Goal: Transaction & Acquisition: Book appointment/travel/reservation

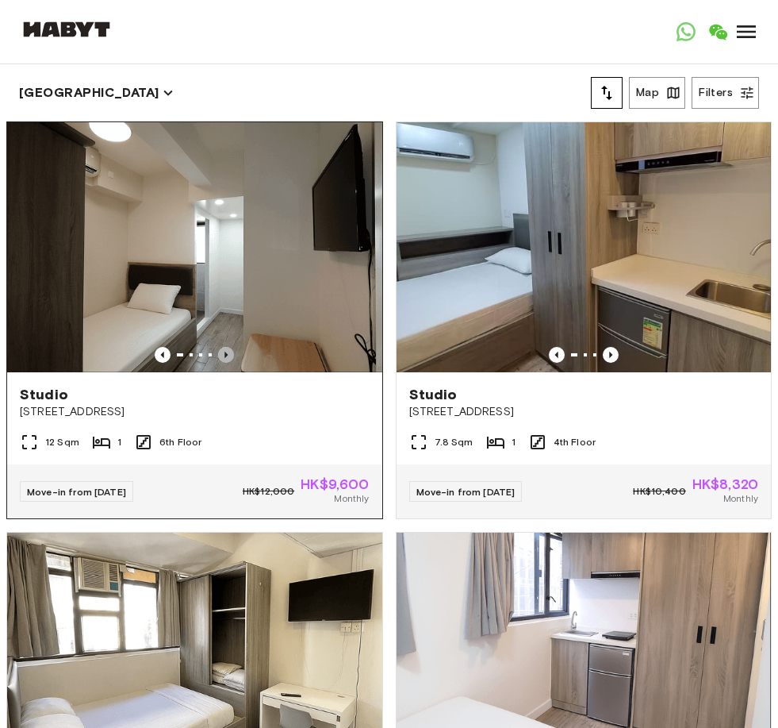
click at [225, 355] on icon "Previous image" at bounding box center [226, 355] width 3 height 6
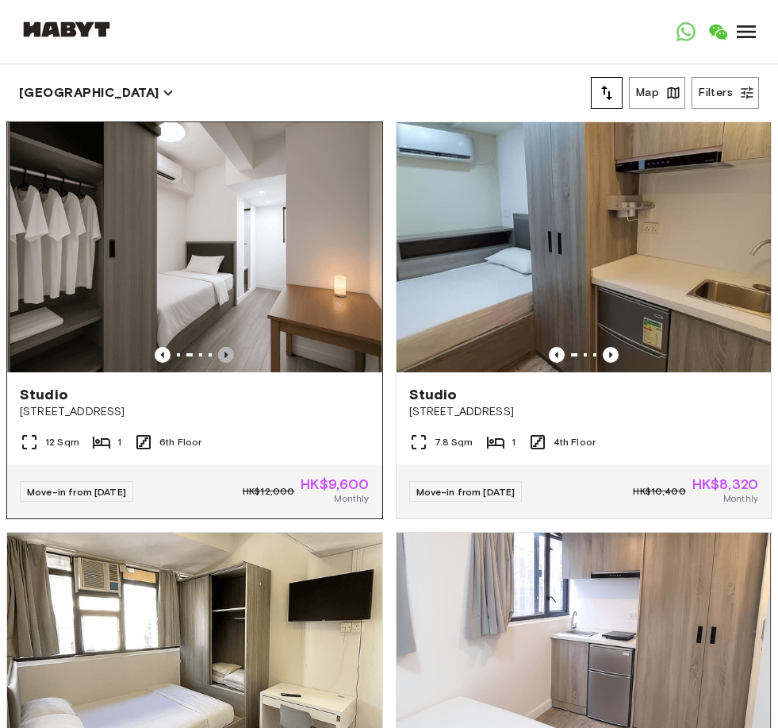
click at [225, 356] on icon "Previous image" at bounding box center [226, 355] width 16 height 16
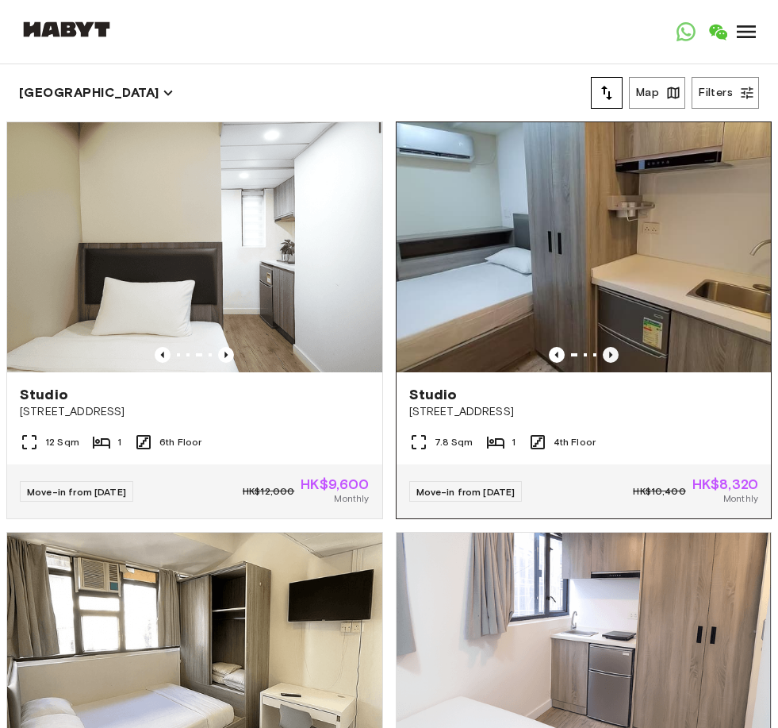
click at [610, 356] on icon "Previous image" at bounding box center [610, 355] width 3 height 6
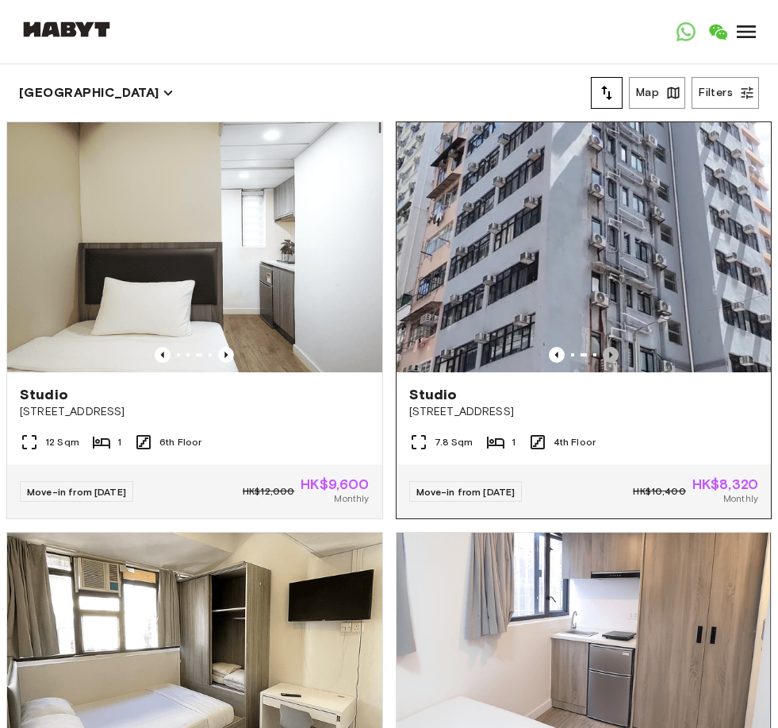
click at [610, 355] on icon "Previous image" at bounding box center [610, 355] width 3 height 6
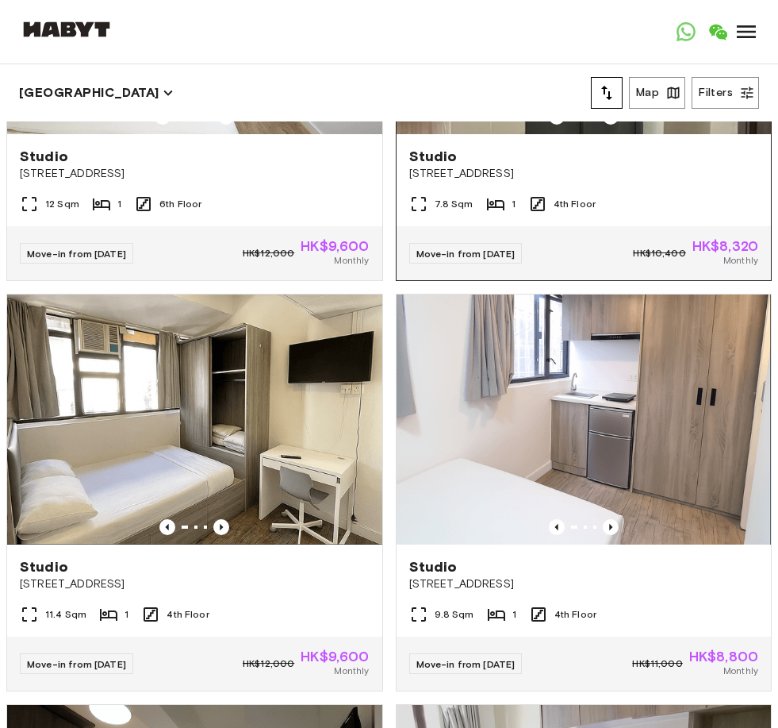
scroll to position [356, 0]
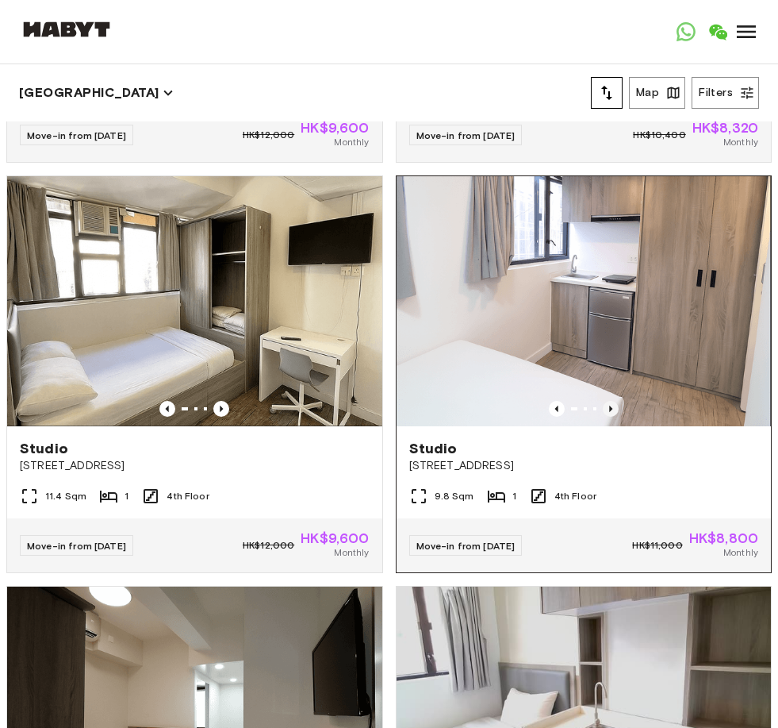
click at [612, 408] on icon "Previous image" at bounding box center [610, 408] width 3 height 6
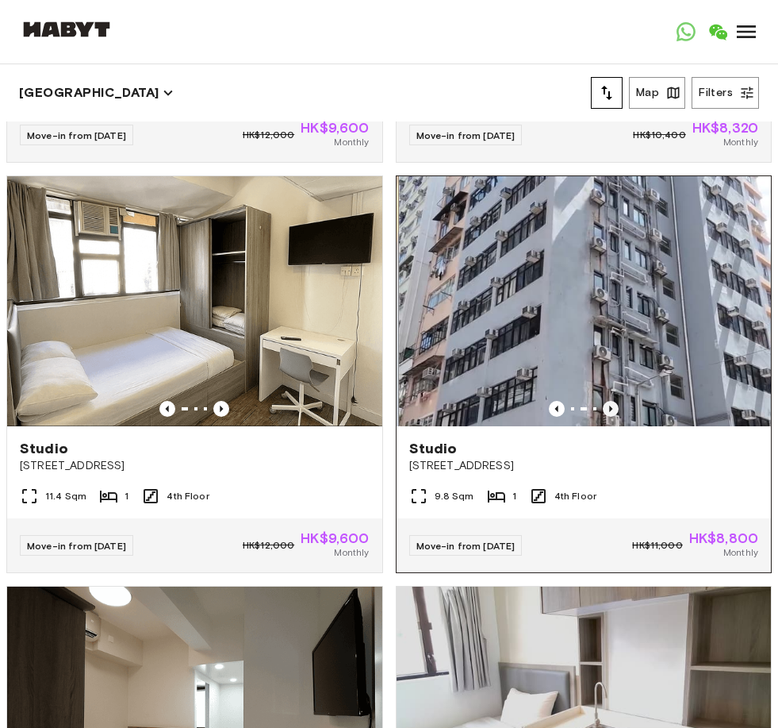
click at [612, 409] on icon "Previous image" at bounding box center [610, 408] width 3 height 6
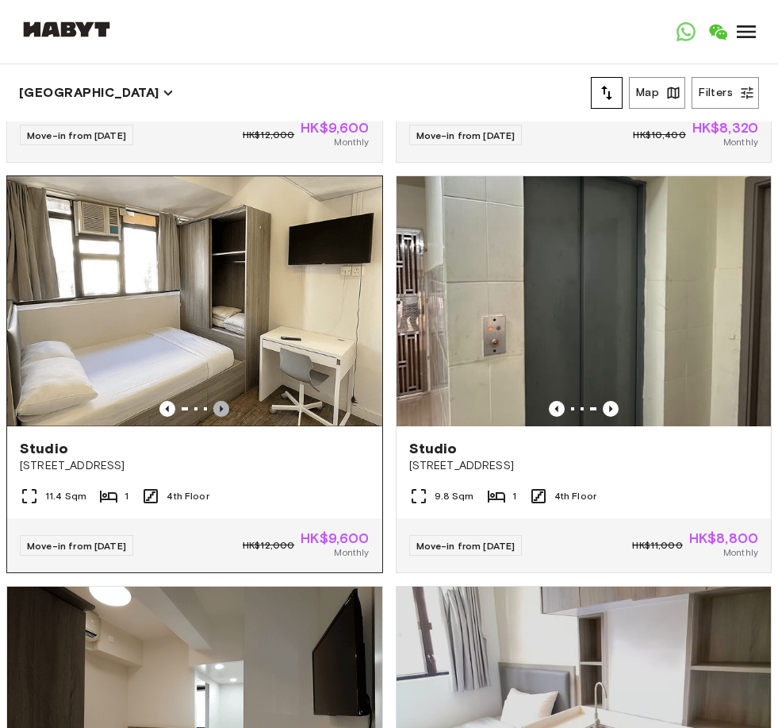
click at [228, 407] on icon "Previous image" at bounding box center [221, 409] width 16 height 16
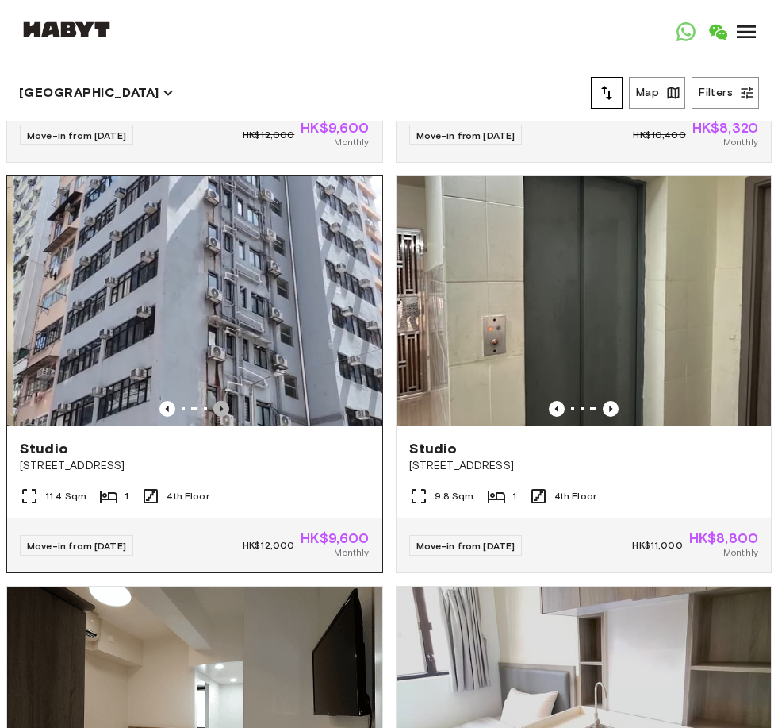
click at [228, 408] on icon "Previous image" at bounding box center [221, 409] width 16 height 16
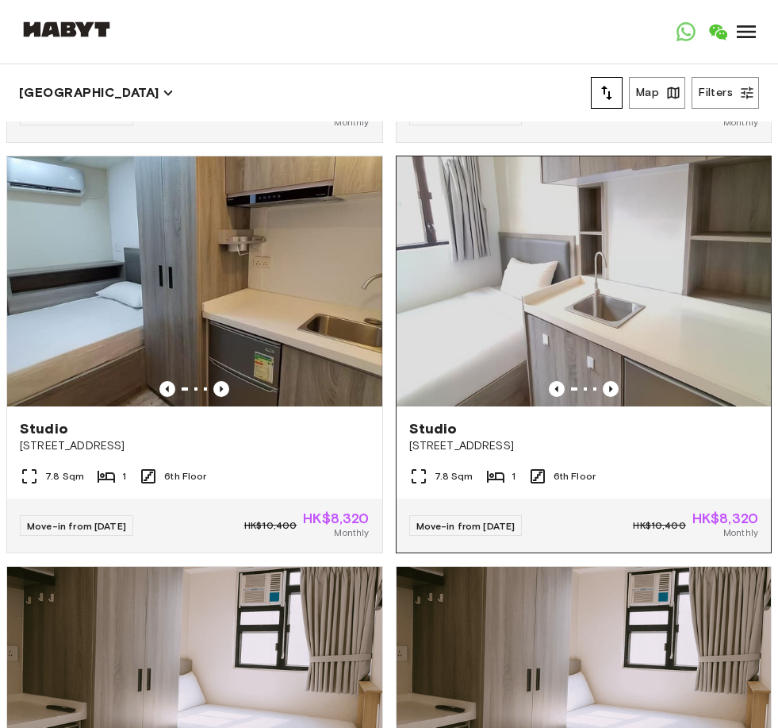
scroll to position [3638, 0]
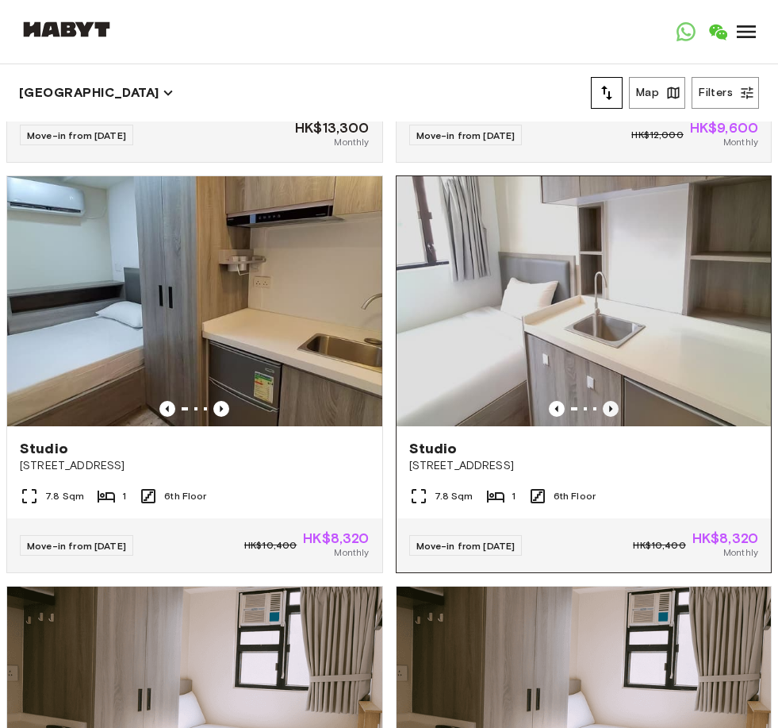
click at [609, 413] on icon "Previous image" at bounding box center [611, 409] width 16 height 16
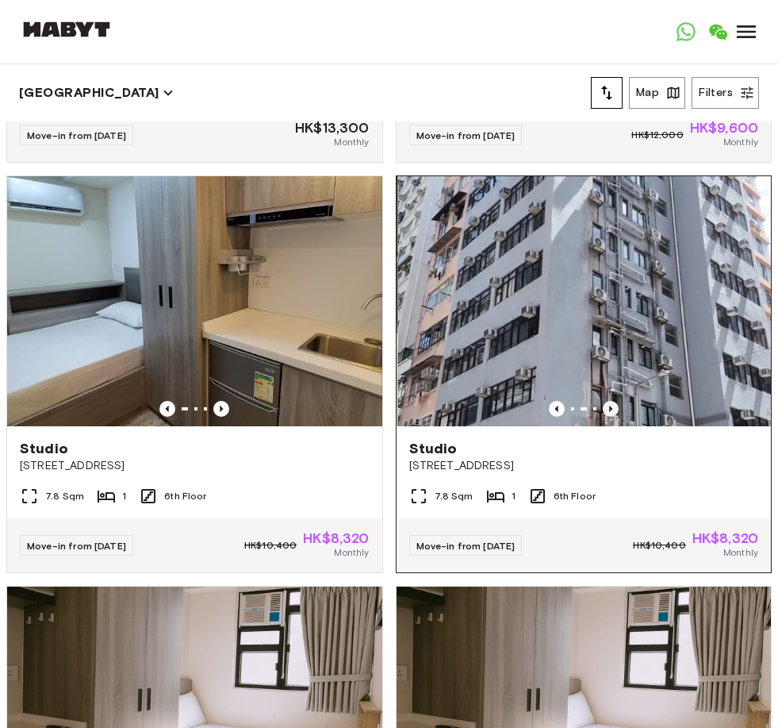
click at [611, 414] on icon "Previous image" at bounding box center [611, 409] width 16 height 16
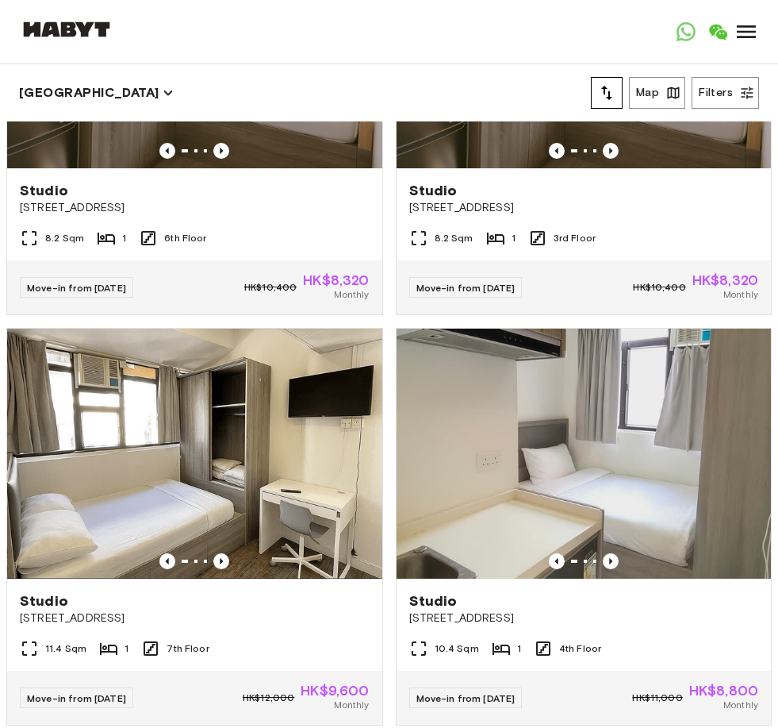
scroll to position [4357, 0]
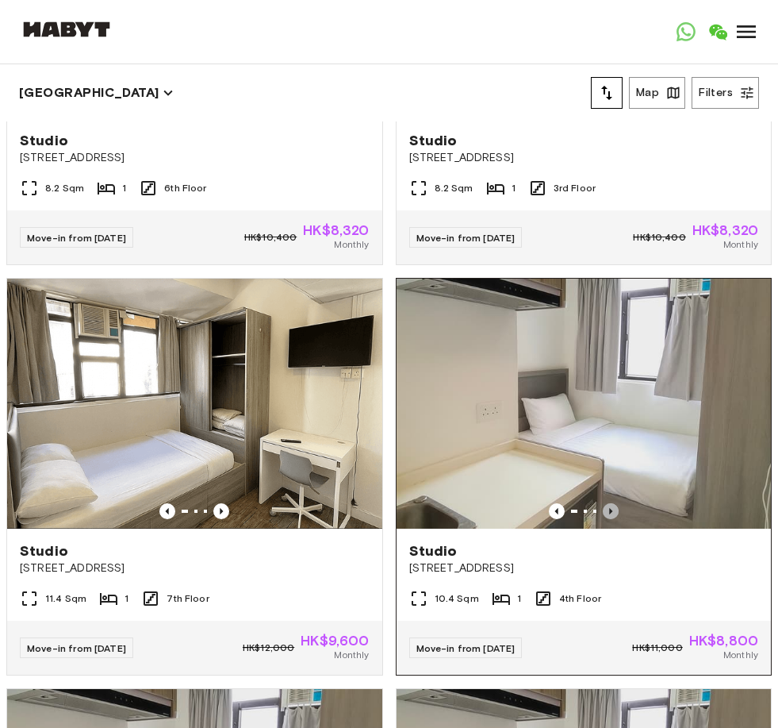
click at [615, 504] on icon "Previous image" at bounding box center [611, 511] width 16 height 16
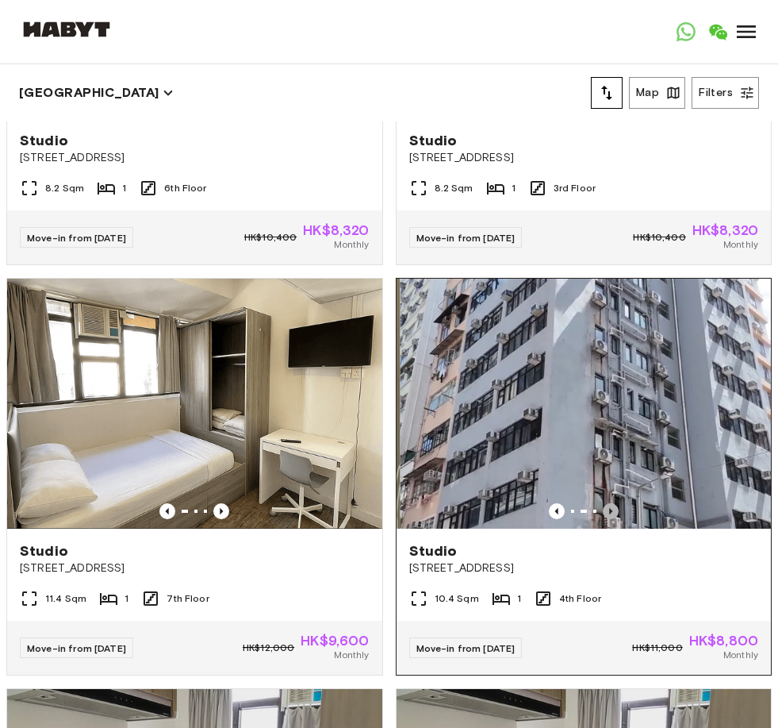
click at [614, 507] on icon "Previous image" at bounding box center [611, 511] width 16 height 16
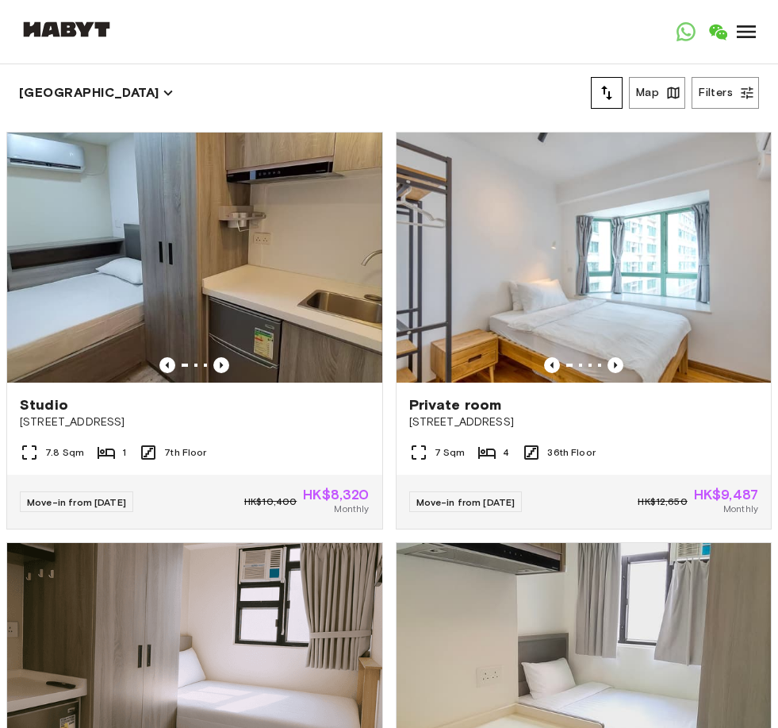
scroll to position [5321, 0]
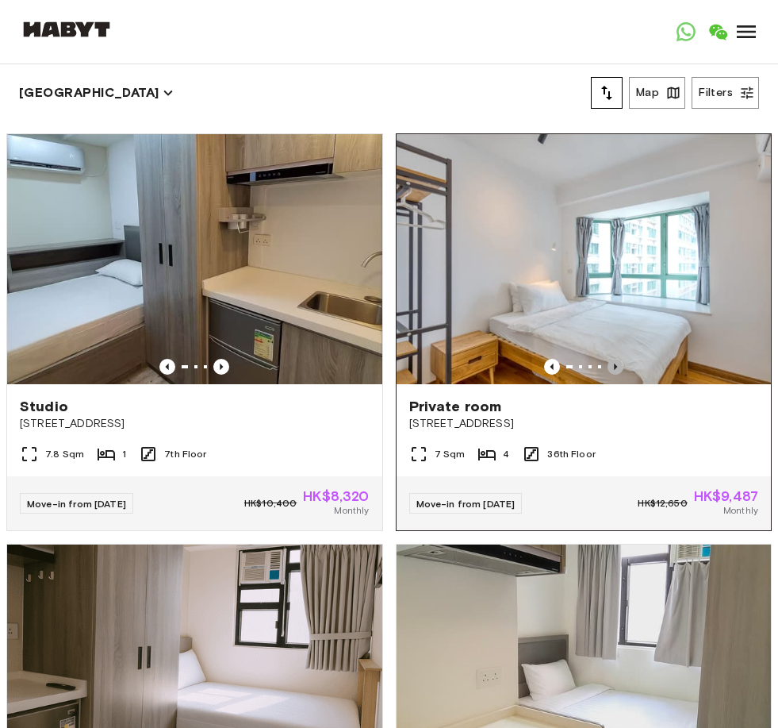
click at [620, 365] on icon "Previous image" at bounding box center [616, 367] width 16 height 16
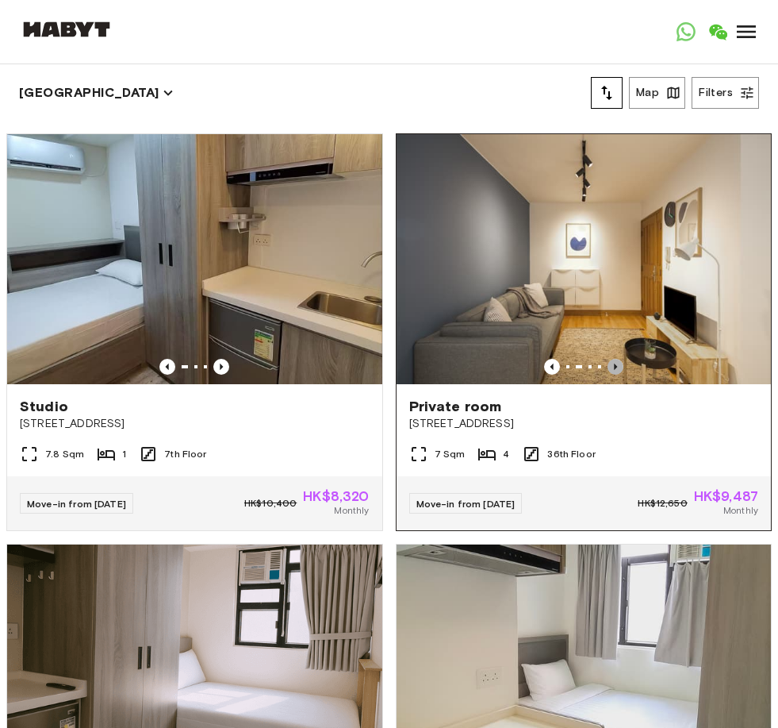
click at [614, 366] on icon "Previous image" at bounding box center [616, 367] width 16 height 16
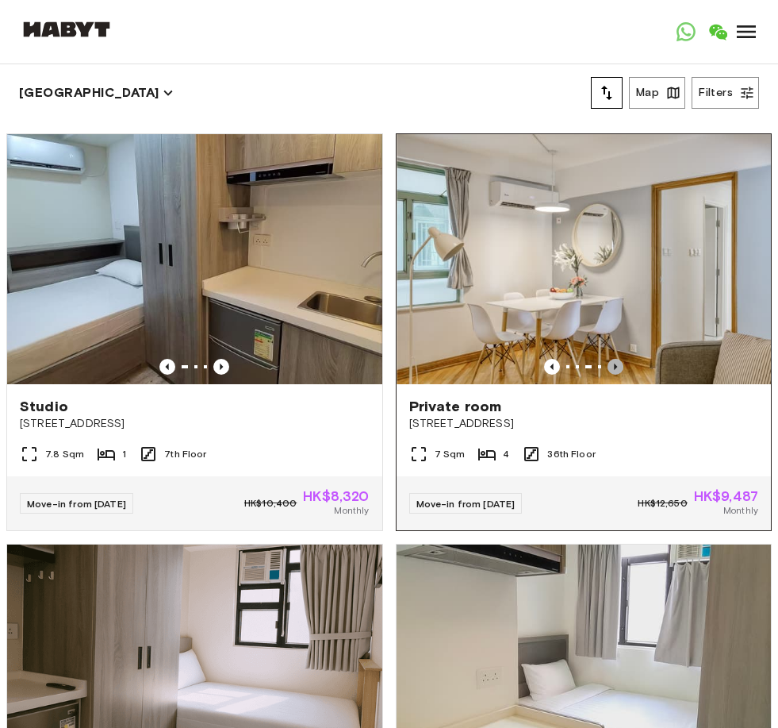
click at [614, 367] on icon "Previous image" at bounding box center [616, 367] width 16 height 16
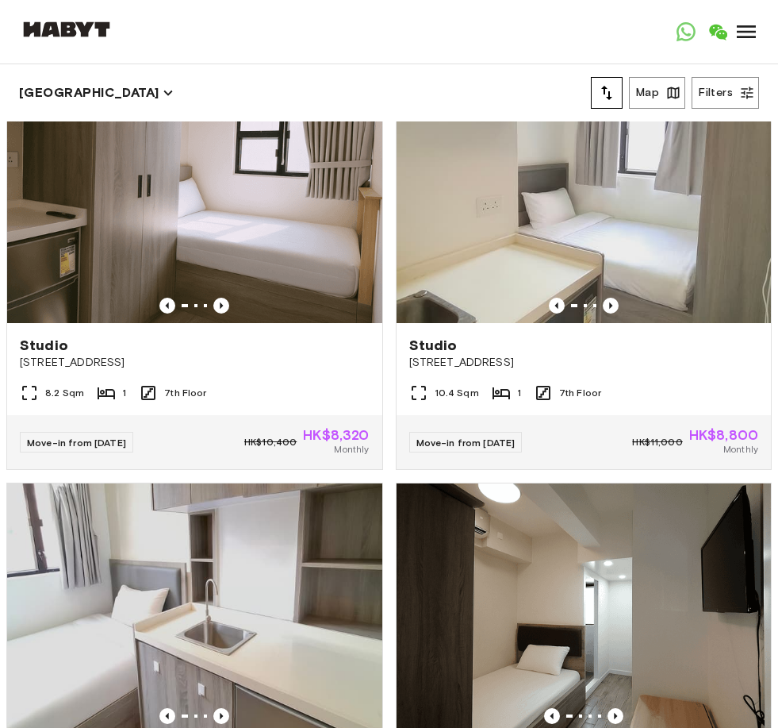
scroll to position [5792, 0]
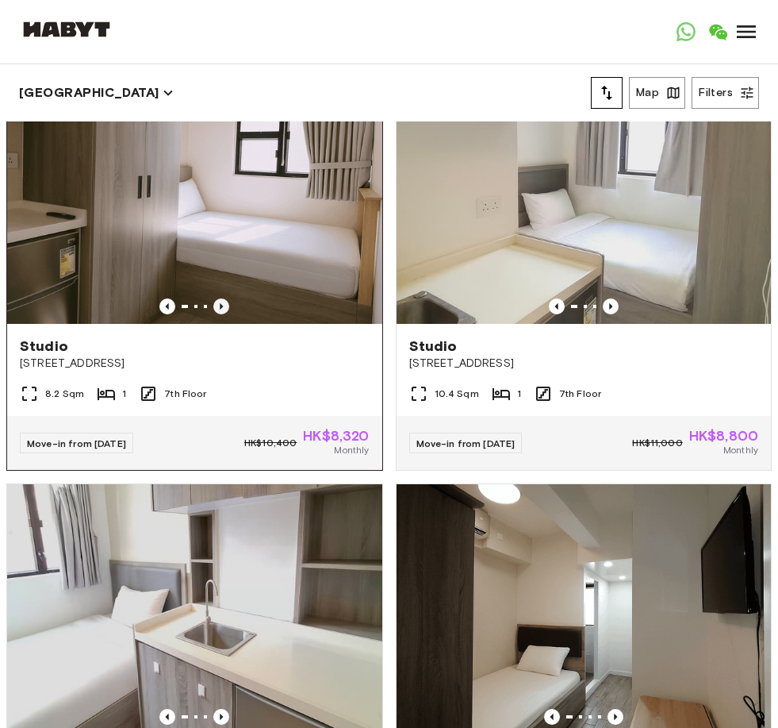
click at [221, 304] on icon "Previous image" at bounding box center [222, 306] width 3 height 6
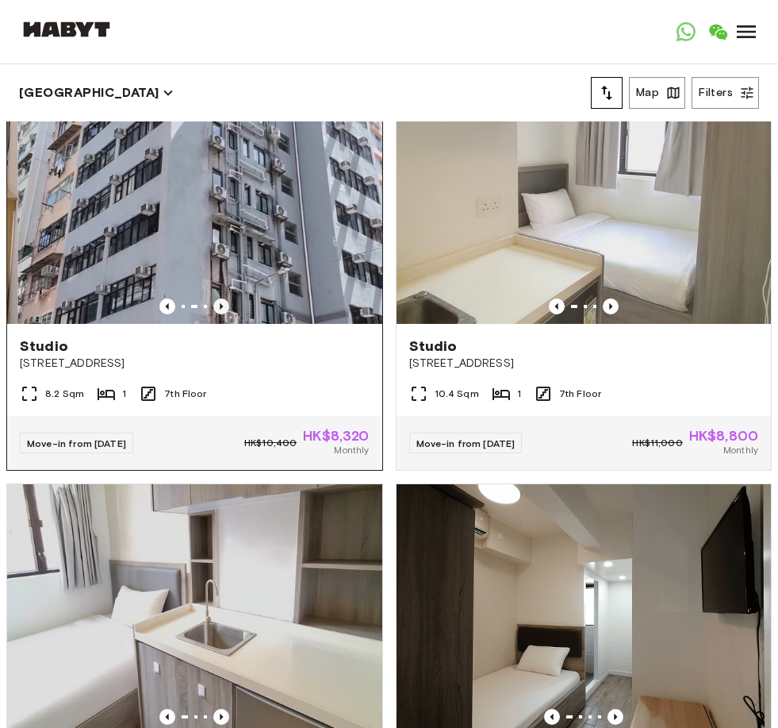
click at [221, 307] on icon "Previous image" at bounding box center [222, 306] width 3 height 6
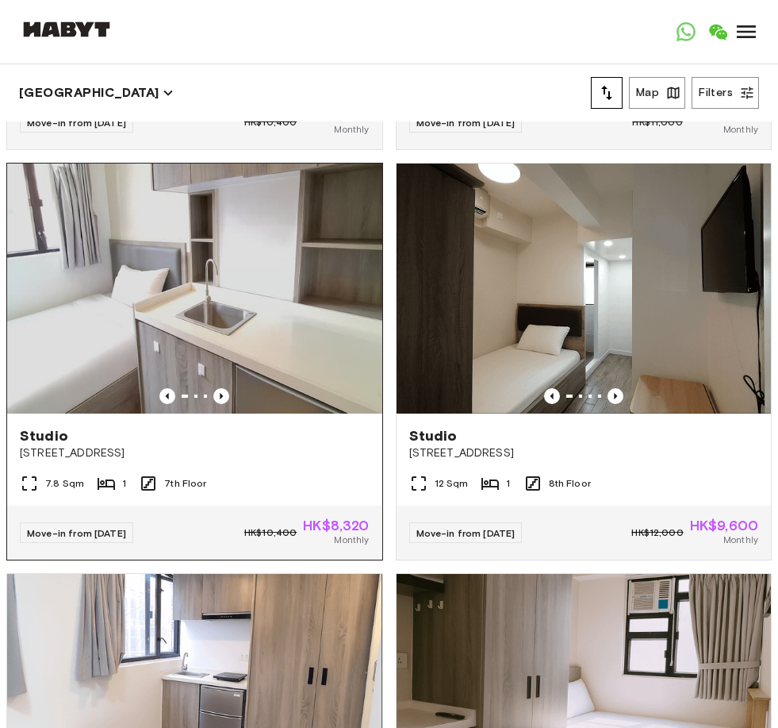
scroll to position [6132, 0]
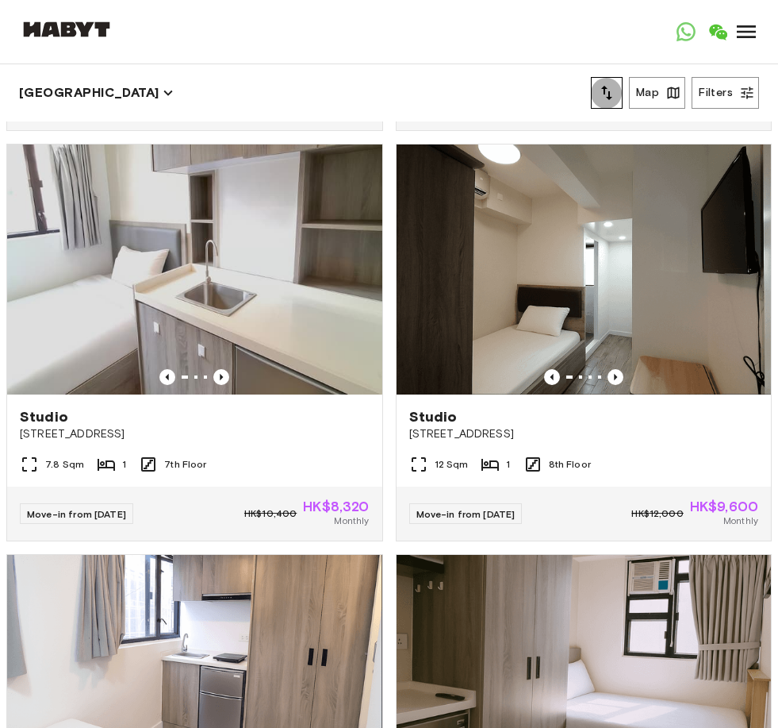
click at [612, 91] on icon "tune" at bounding box center [607, 92] width 19 height 19
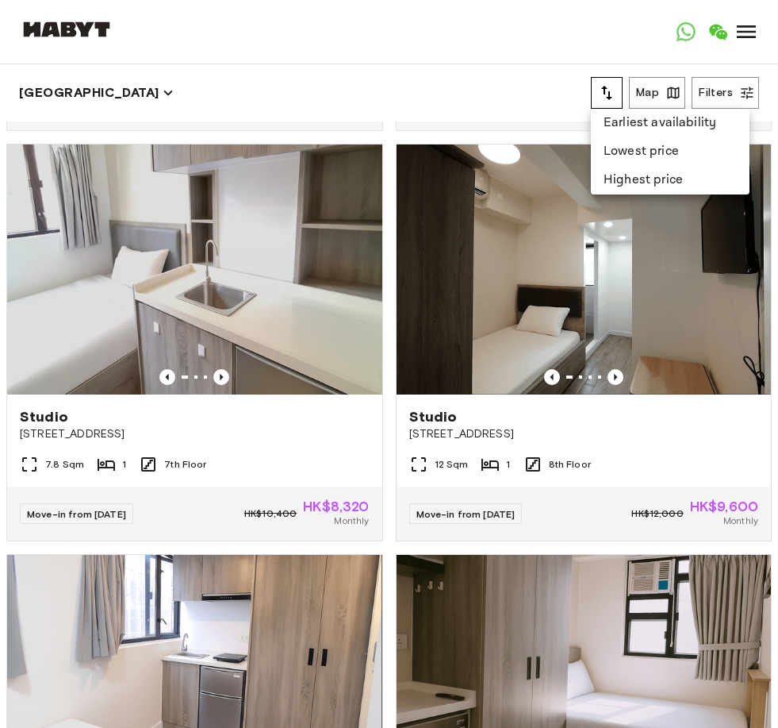
click at [617, 147] on li "Lowest price" at bounding box center [670, 151] width 159 height 29
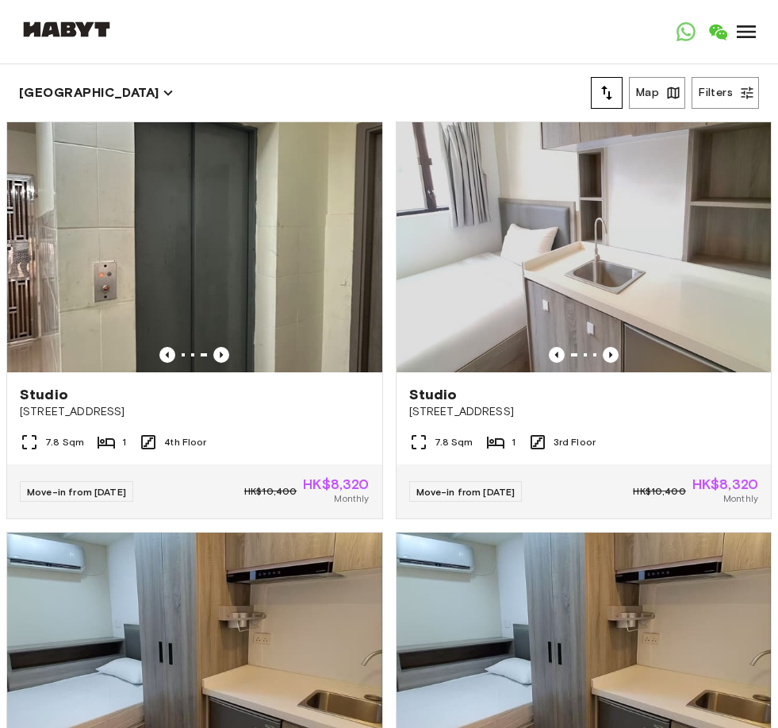
click at [602, 92] on icon "tune" at bounding box center [607, 92] width 19 height 19
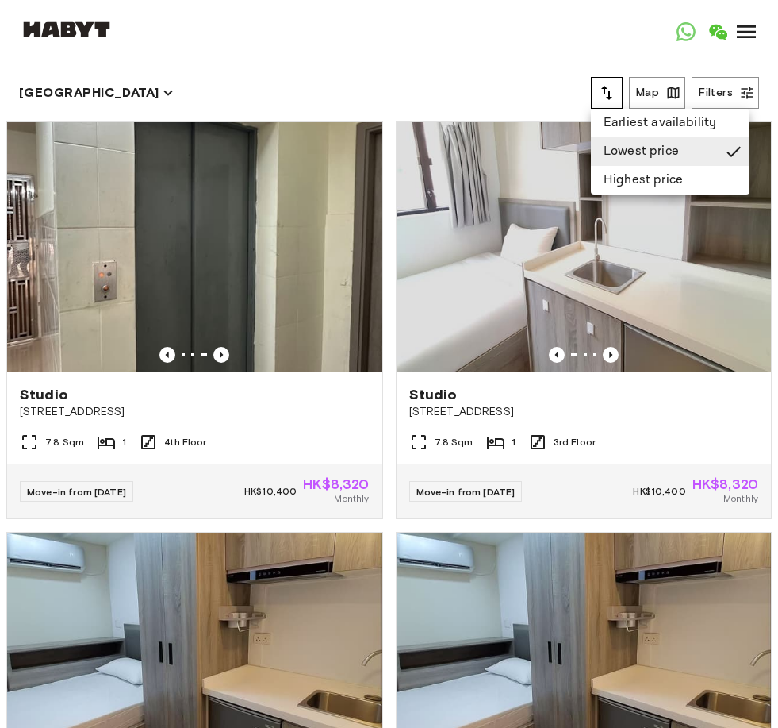
click at [605, 157] on li "Lowest price" at bounding box center [670, 151] width 159 height 29
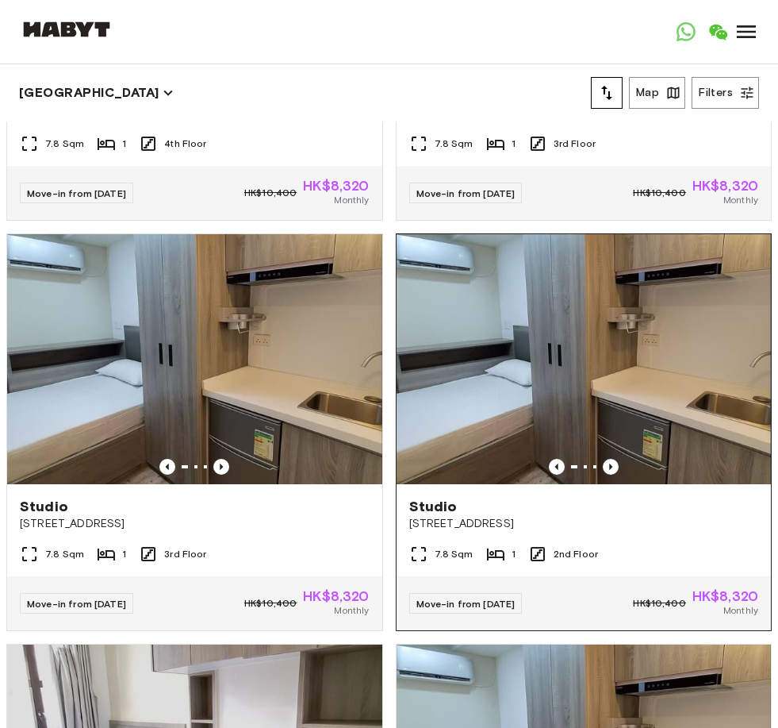
scroll to position [22, 0]
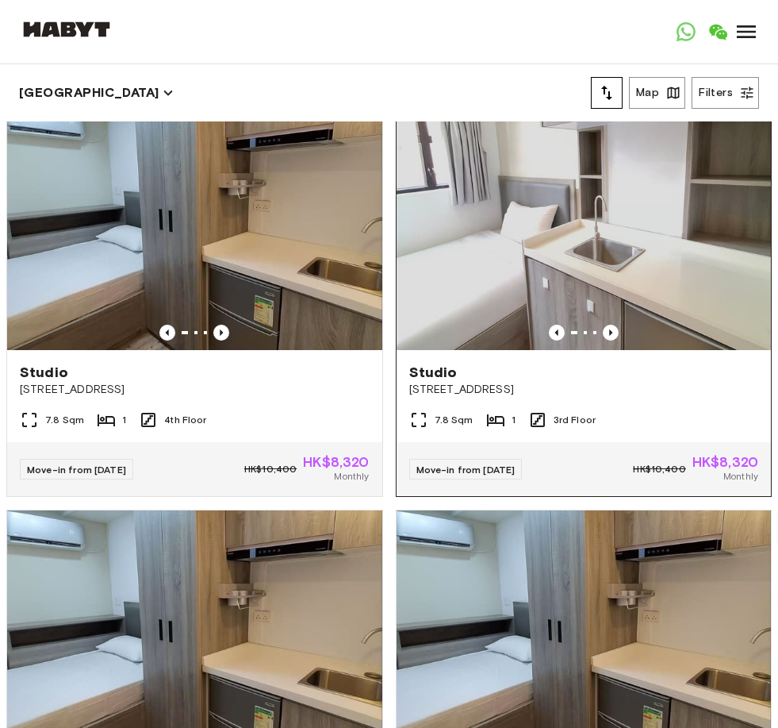
click at [617, 241] on img at bounding box center [584, 225] width 375 height 250
